Goal: Find specific page/section: Find specific page/section

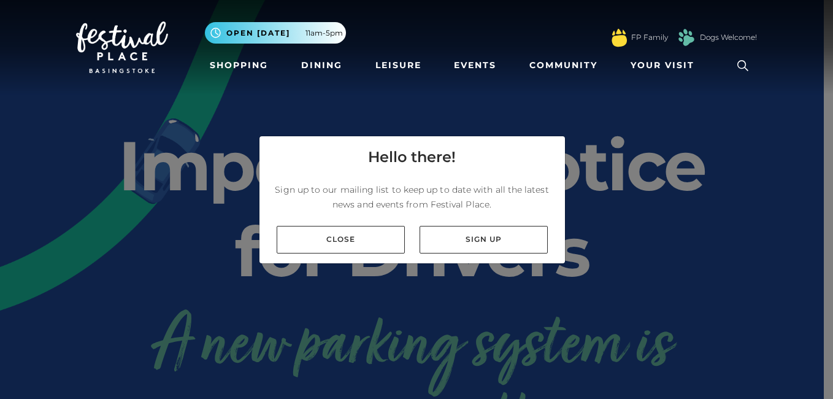
drag, startPoint x: 735, startPoint y: 204, endPoint x: 725, endPoint y: 205, distance: 10.0
click at [725, 205] on div "Hello there! Sign up to our mailing list to keep up to date with all the latest…" at bounding box center [416, 199] width 833 height 399
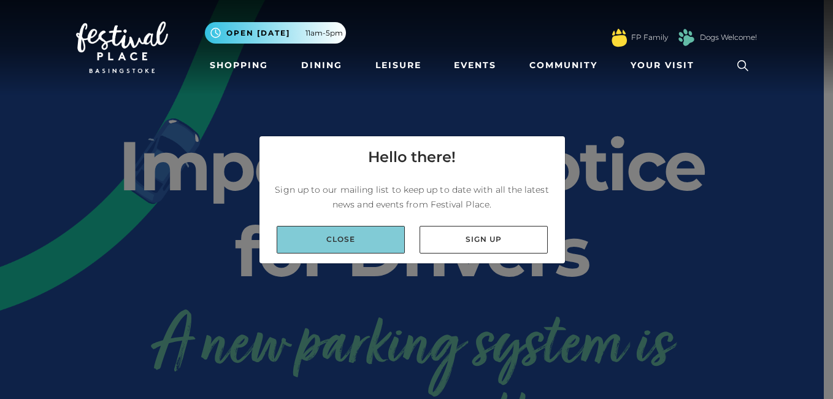
click at [344, 239] on link "Close" at bounding box center [341, 240] width 128 height 28
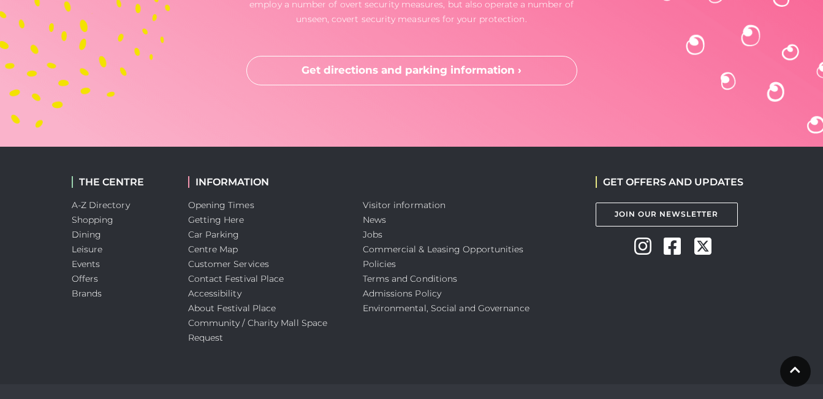
scroll to position [3351, 0]
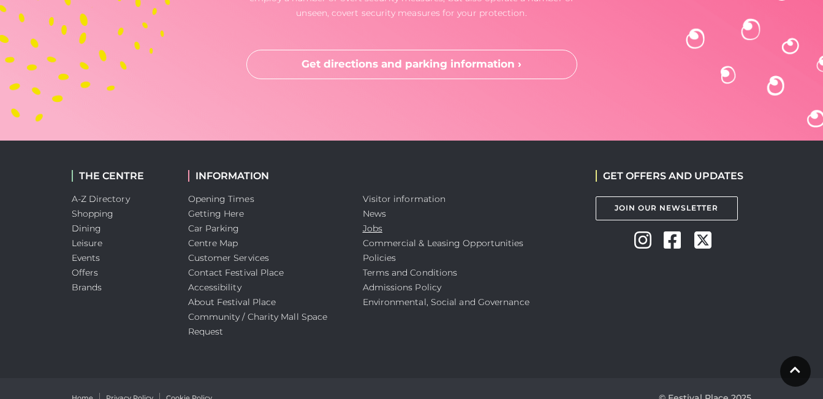
click at [371, 227] on link "Jobs" at bounding box center [373, 228] width 20 height 11
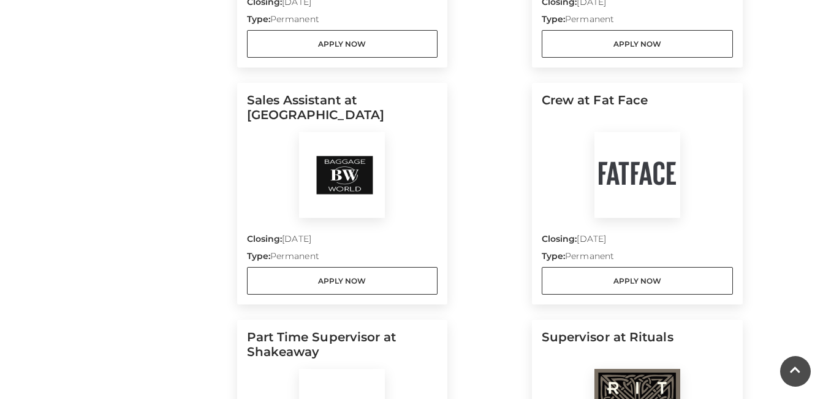
scroll to position [840, 0]
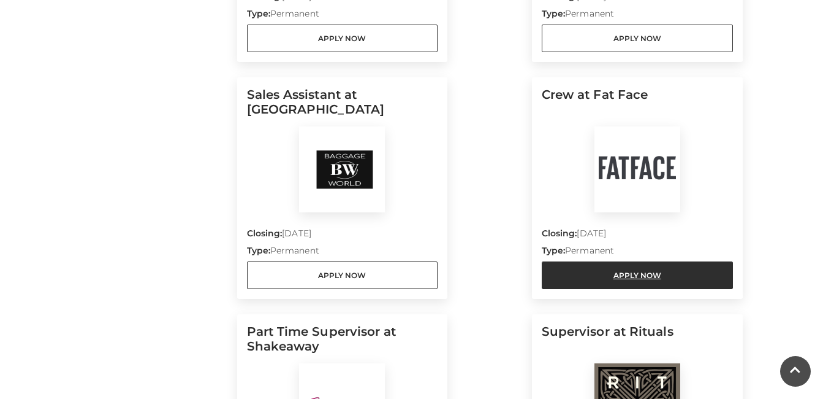
click at [666, 275] on link "Apply Now" at bounding box center [637, 275] width 191 height 28
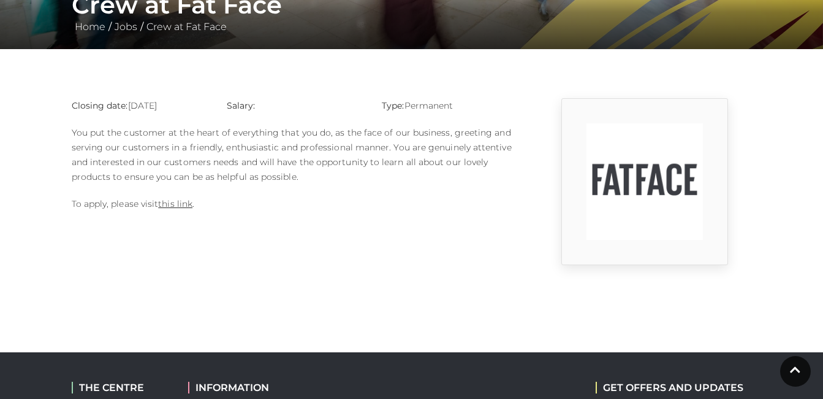
scroll to position [263, 0]
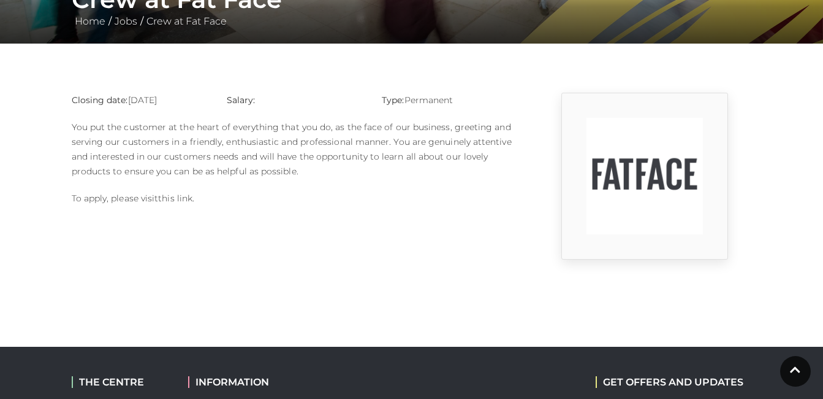
click at [183, 201] on link "this link" at bounding box center [175, 198] width 34 height 11
